Goal: Task Accomplishment & Management: Complete application form

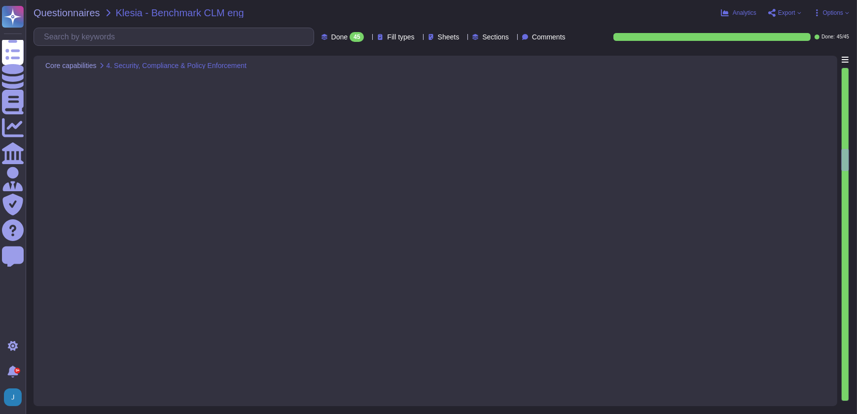
type textarea "Our key management process is designed to ensure a secure key lifecycle, which …"
type textarea "Sectigo provides a comprehensive logging system that maintains detailed audit l…"
type textarea "Sectigo provides robust customization options that include the ability to chang…"
type textarea "- We maintain geographically distributed, redundant data centers located in [GE…"
type textarea "Sectigo SCM Enterprise is scalable to manage certificates across large enterpri…"
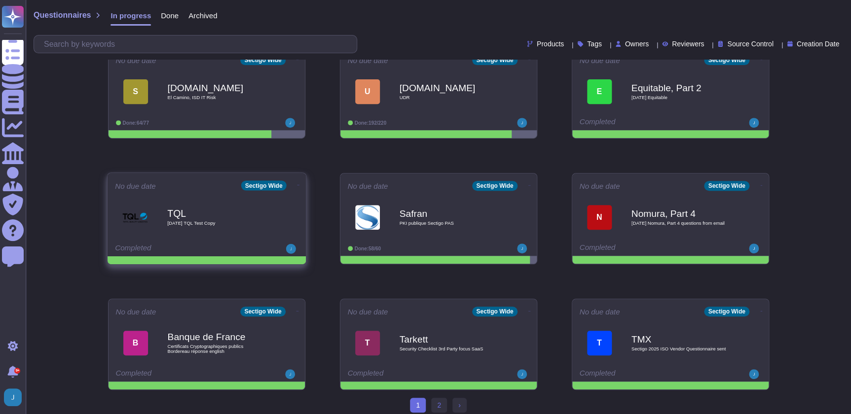
scroll to position [151, 0]
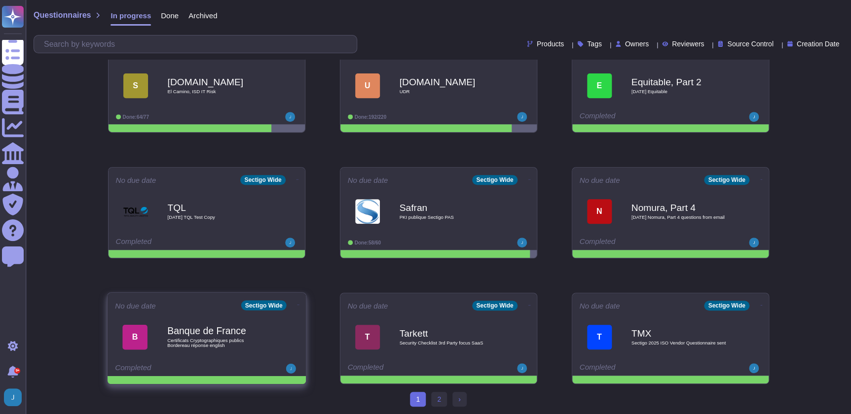
click at [294, 310] on div "No due date Sectigo Wide B Banque de France Certificats Cryptographiques public…" at bounding box center [206, 334] width 198 height 83
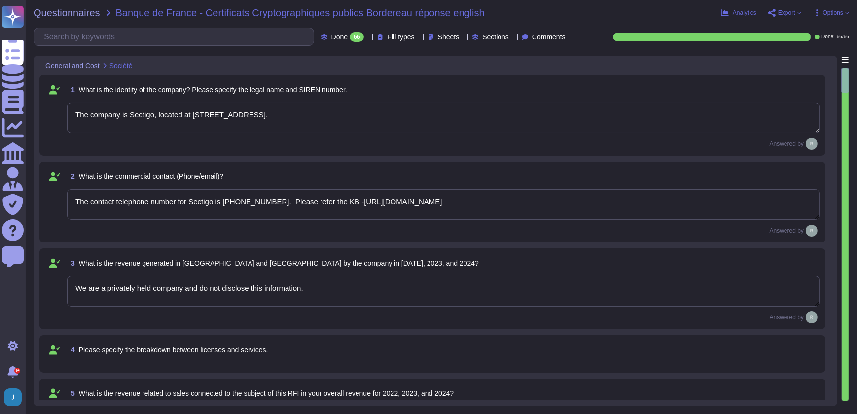
type textarea "The company is Sectigo, located at [STREET_ADDRESS]."
type textarea "The contact telephone number for Sectigo is [PHONE_NUMBER]. Please refer the KB…"
type textarea "We are a privately held company and do not disclose this information."
type textarea "We are privately held and do not share this information."
type textarea "Your enterprise sales representative will share the details."
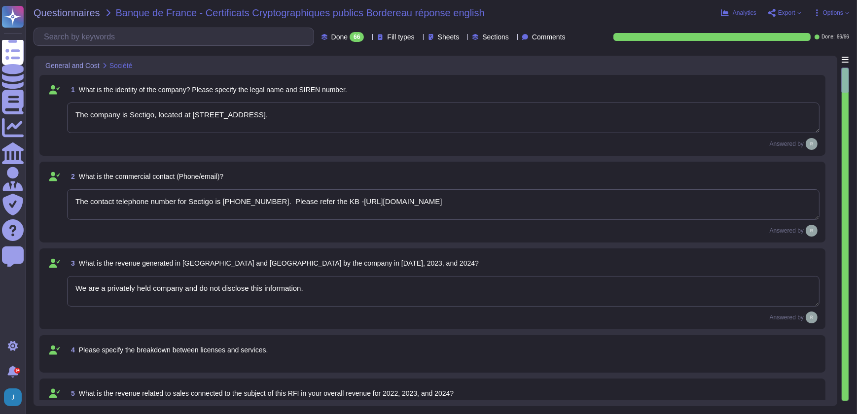
type textarea "Your enterprise sales representative will share the details."
click at [78, 13] on span "Questionnaires" at bounding box center [67, 13] width 67 height 10
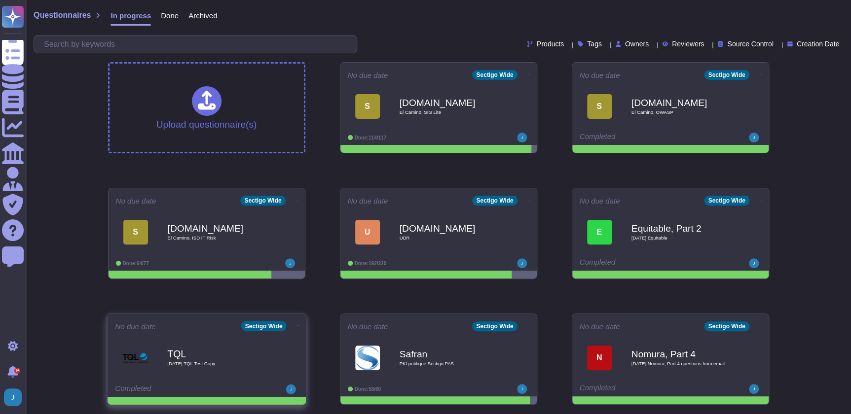
scroll to position [151, 0]
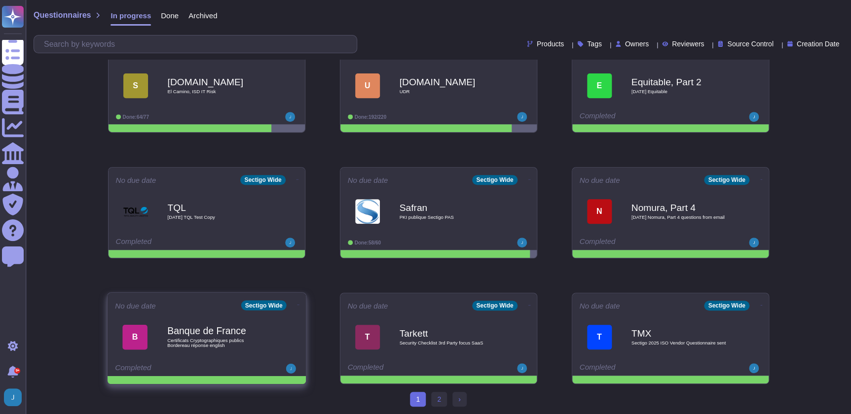
click at [297, 305] on icon at bounding box center [298, 305] width 2 height 2
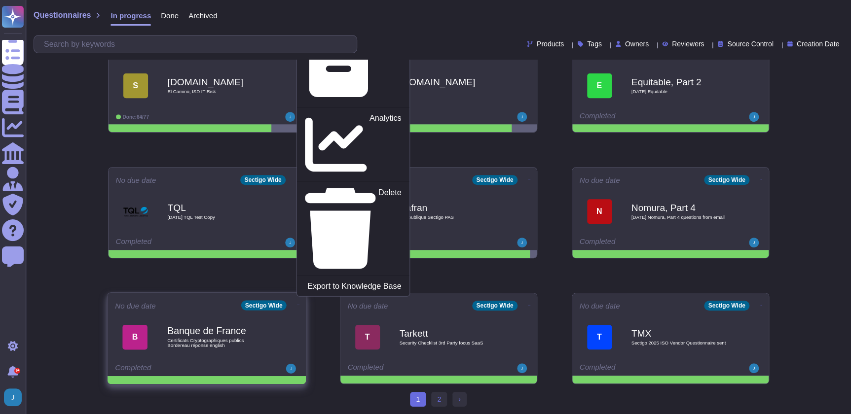
click at [351, 30] on p "Mark as Done" at bounding box center [376, 5] width 50 height 50
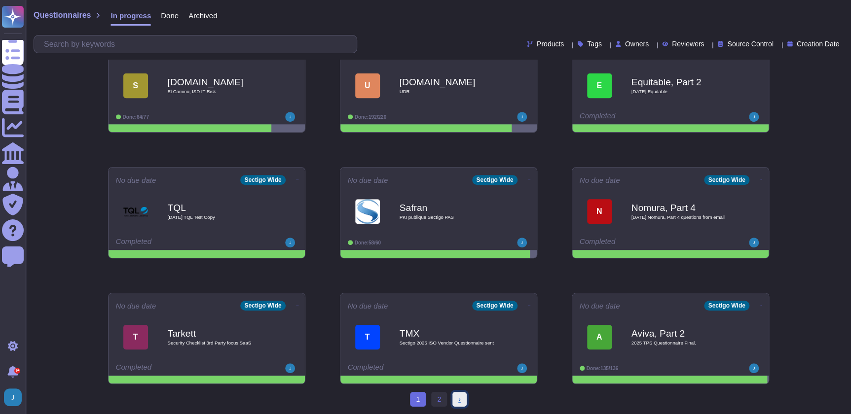
click at [460, 404] on link "› Next" at bounding box center [459, 399] width 14 height 15
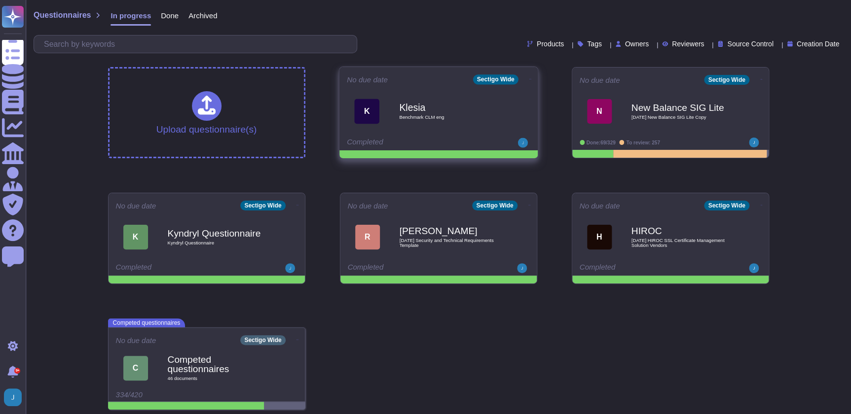
click at [529, 79] on icon at bounding box center [530, 79] width 2 height 0
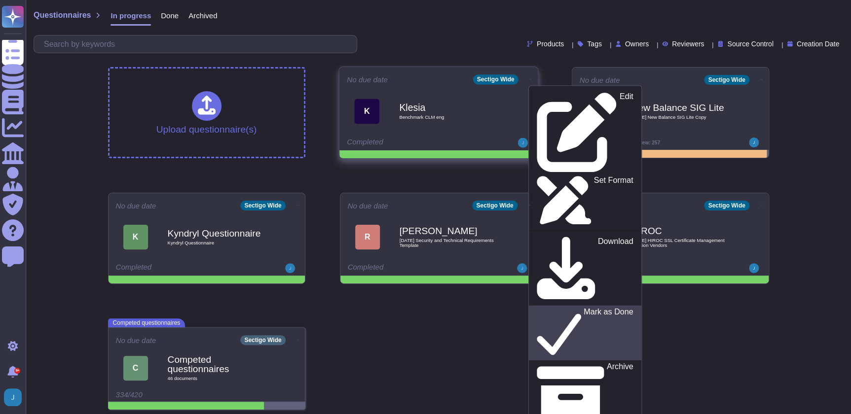
click at [583, 308] on p "Mark as Done" at bounding box center [608, 333] width 50 height 50
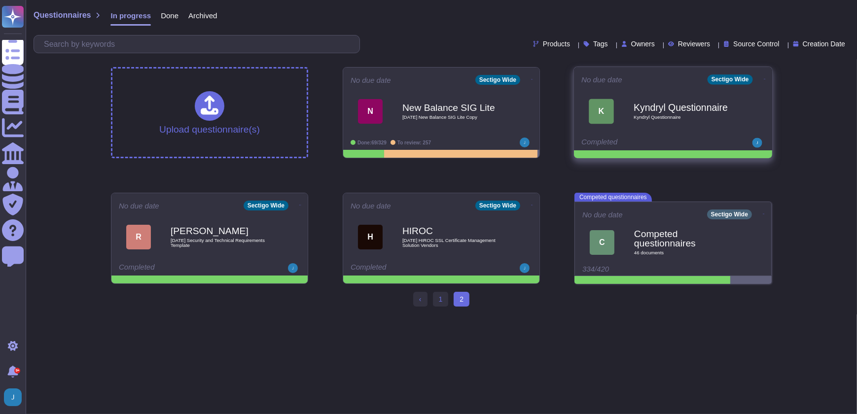
click at [764, 79] on icon at bounding box center [765, 79] width 2 height 2
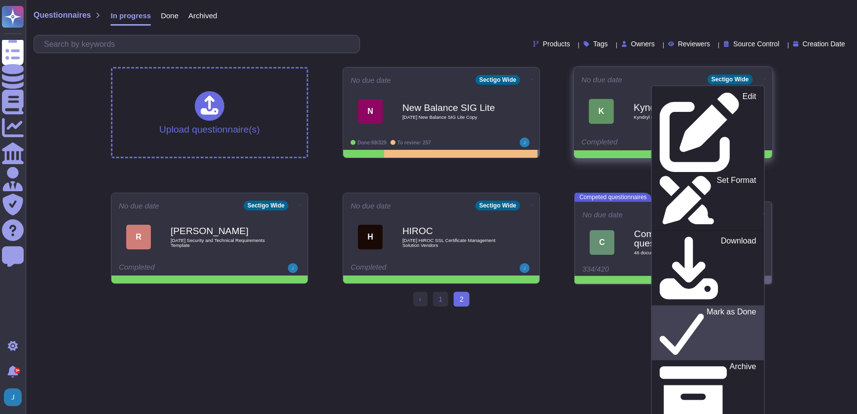
click at [707, 308] on p "Mark as Done" at bounding box center [732, 333] width 50 height 50
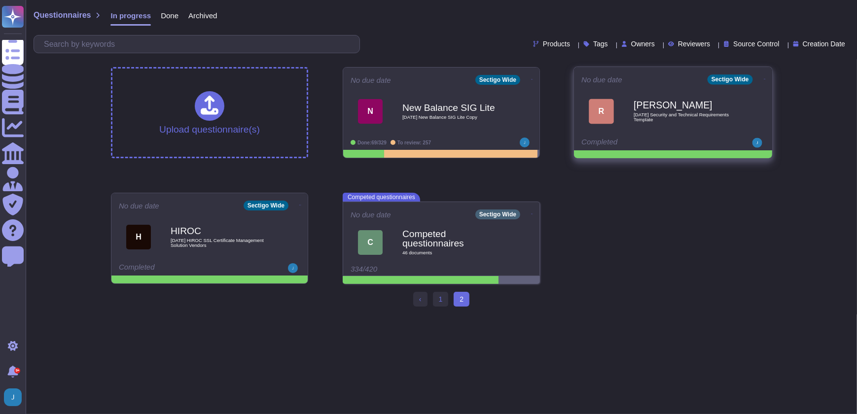
click at [764, 78] on icon at bounding box center [765, 79] width 2 height 2
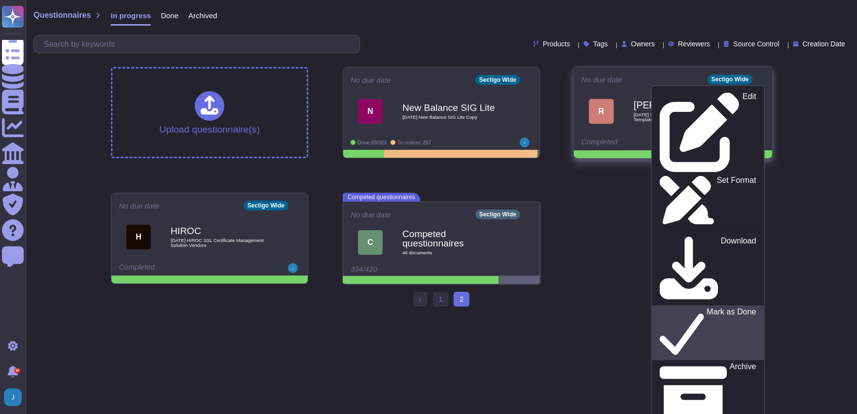
click at [707, 308] on p "Mark as Done" at bounding box center [732, 333] width 50 height 50
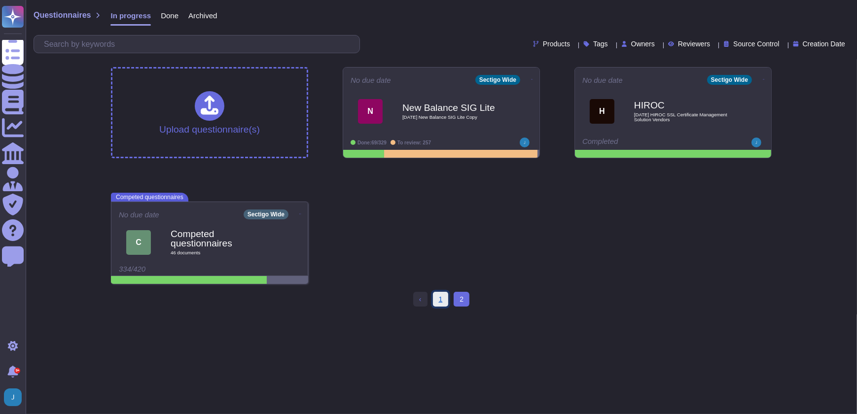
click at [443, 301] on link "1" at bounding box center [441, 299] width 16 height 15
